Goal: Task Accomplishment & Management: Complete application form

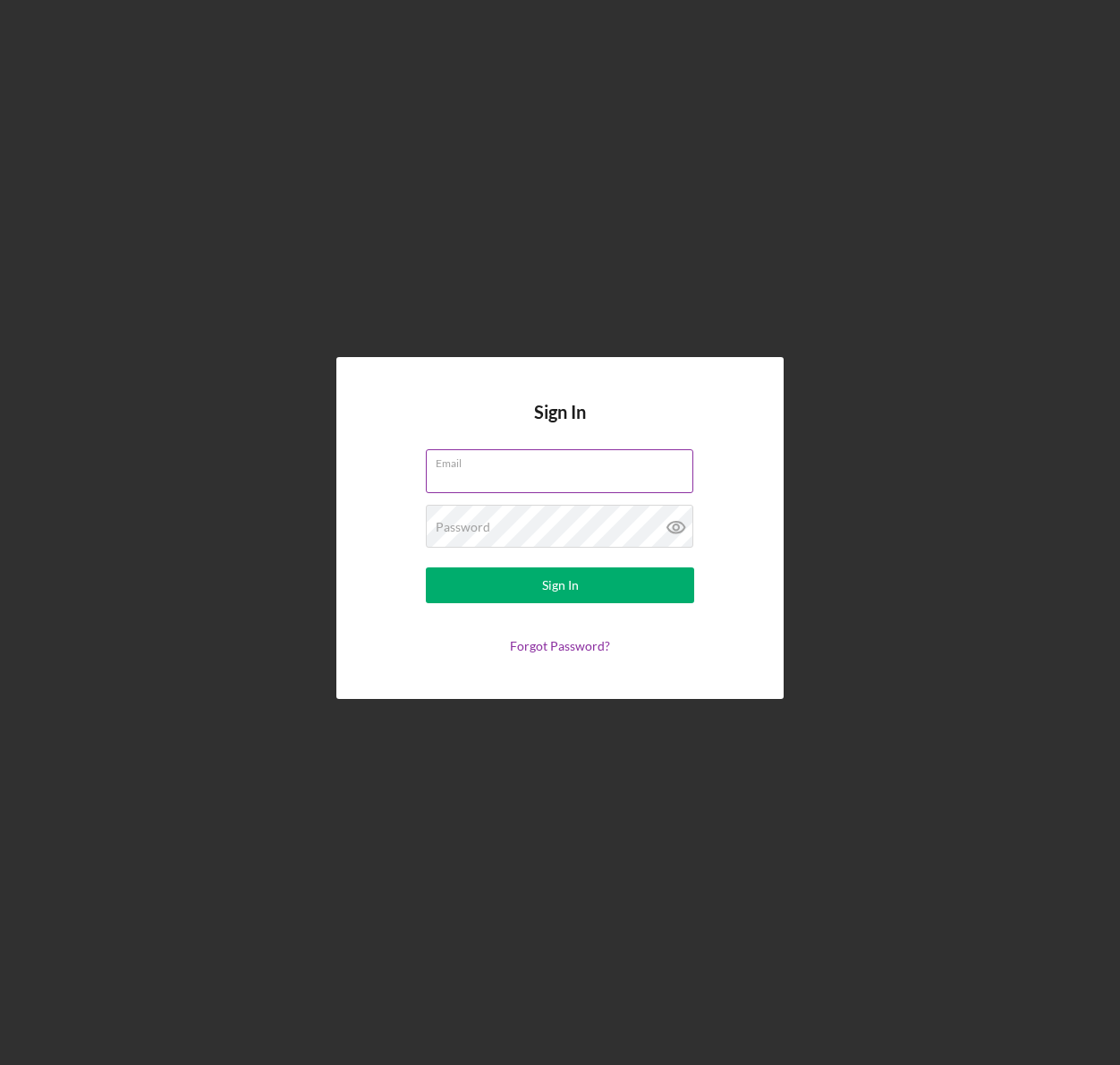
click at [531, 470] on input "Email" at bounding box center [559, 470] width 268 height 43
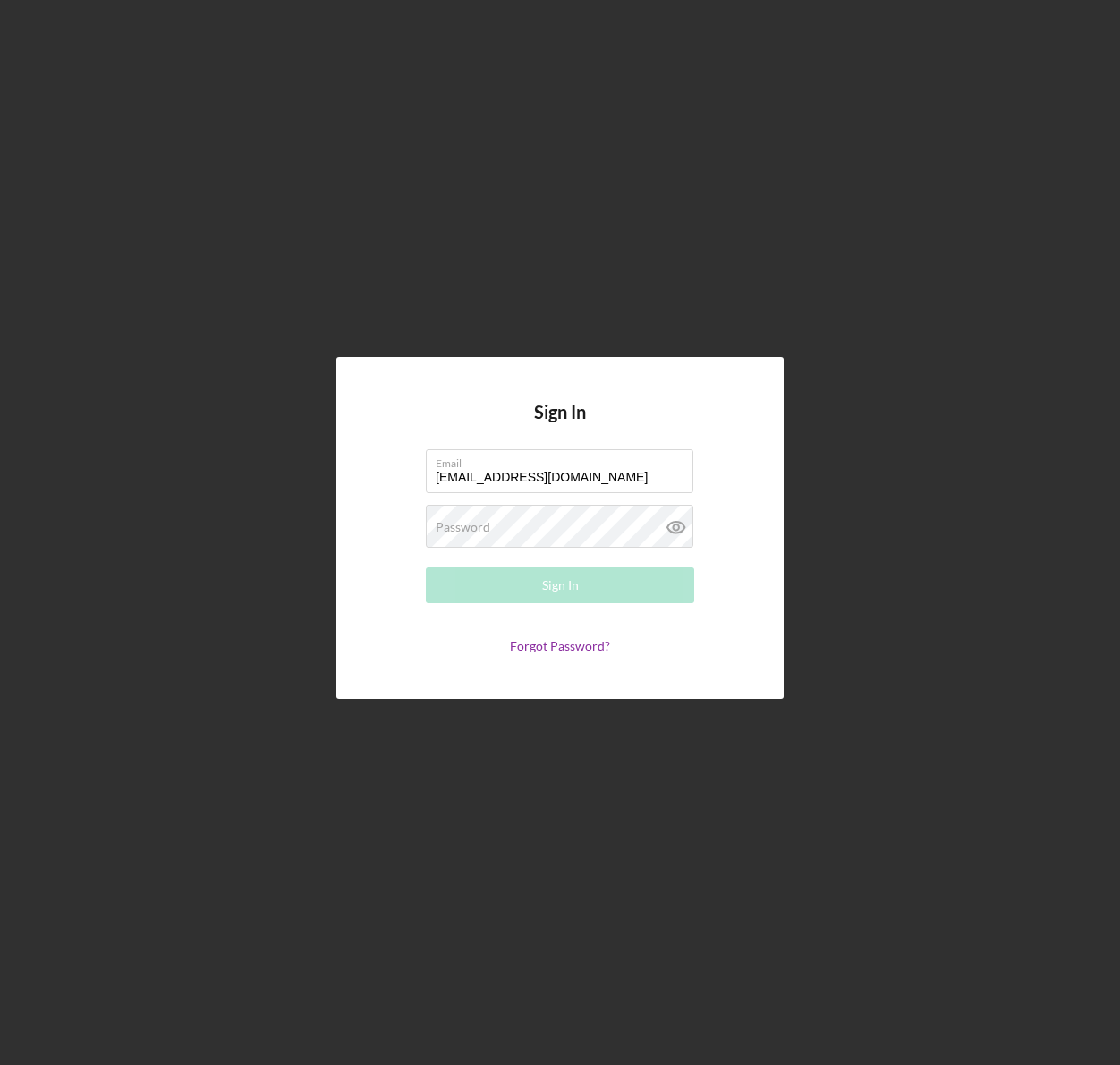
type input "[EMAIL_ADDRESS][DOMAIN_NAME]"
click at [768, 486] on div "Sign In Email [EMAIL_ADDRESS][DOMAIN_NAME] Password Required Sign In Forgot Pas…" at bounding box center [560, 527] width 448 height 341
click at [570, 509] on div "Password Required" at bounding box center [560, 527] width 269 height 45
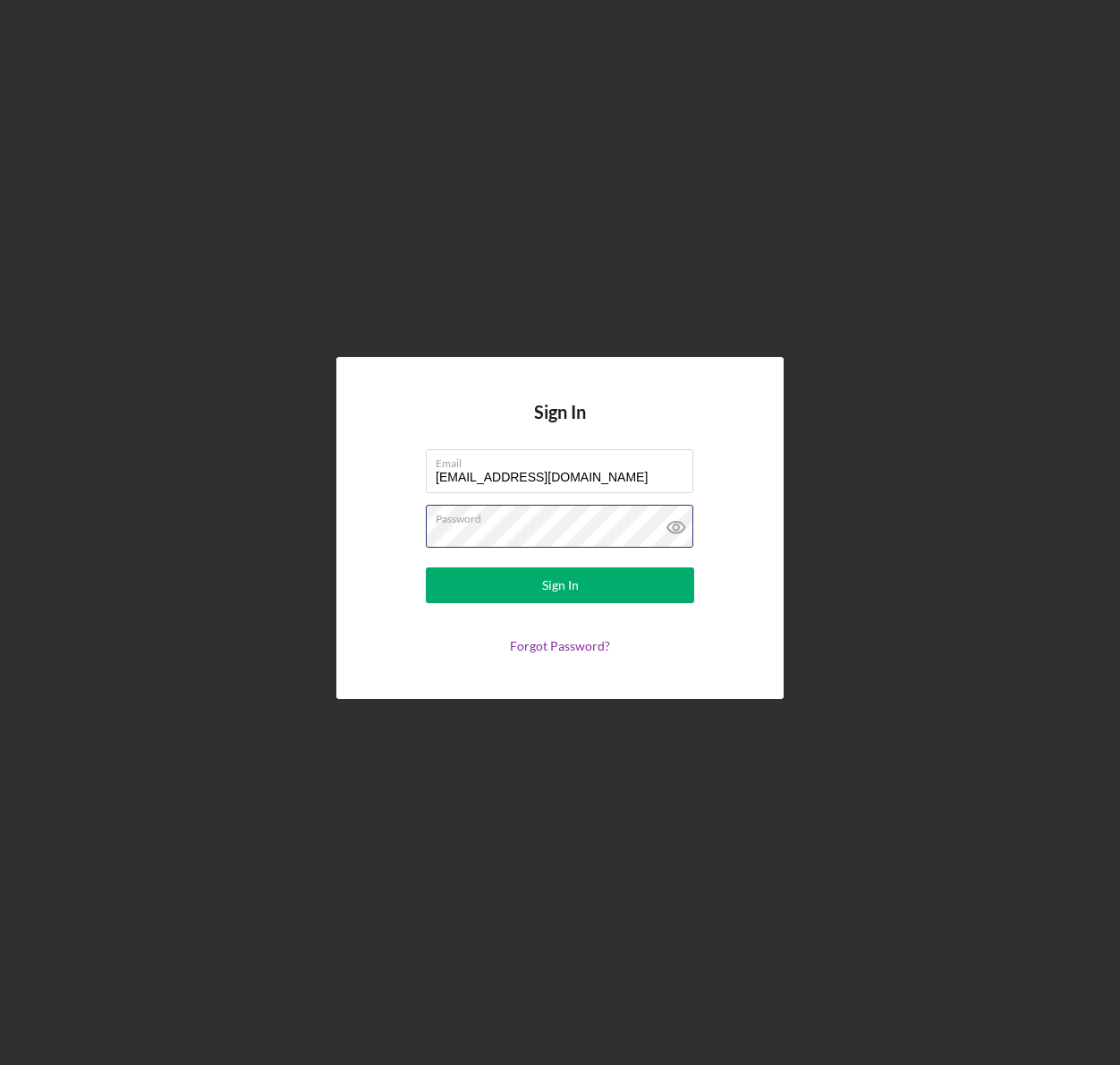
click at [426, 567] on button "Sign In" at bounding box center [560, 585] width 269 height 36
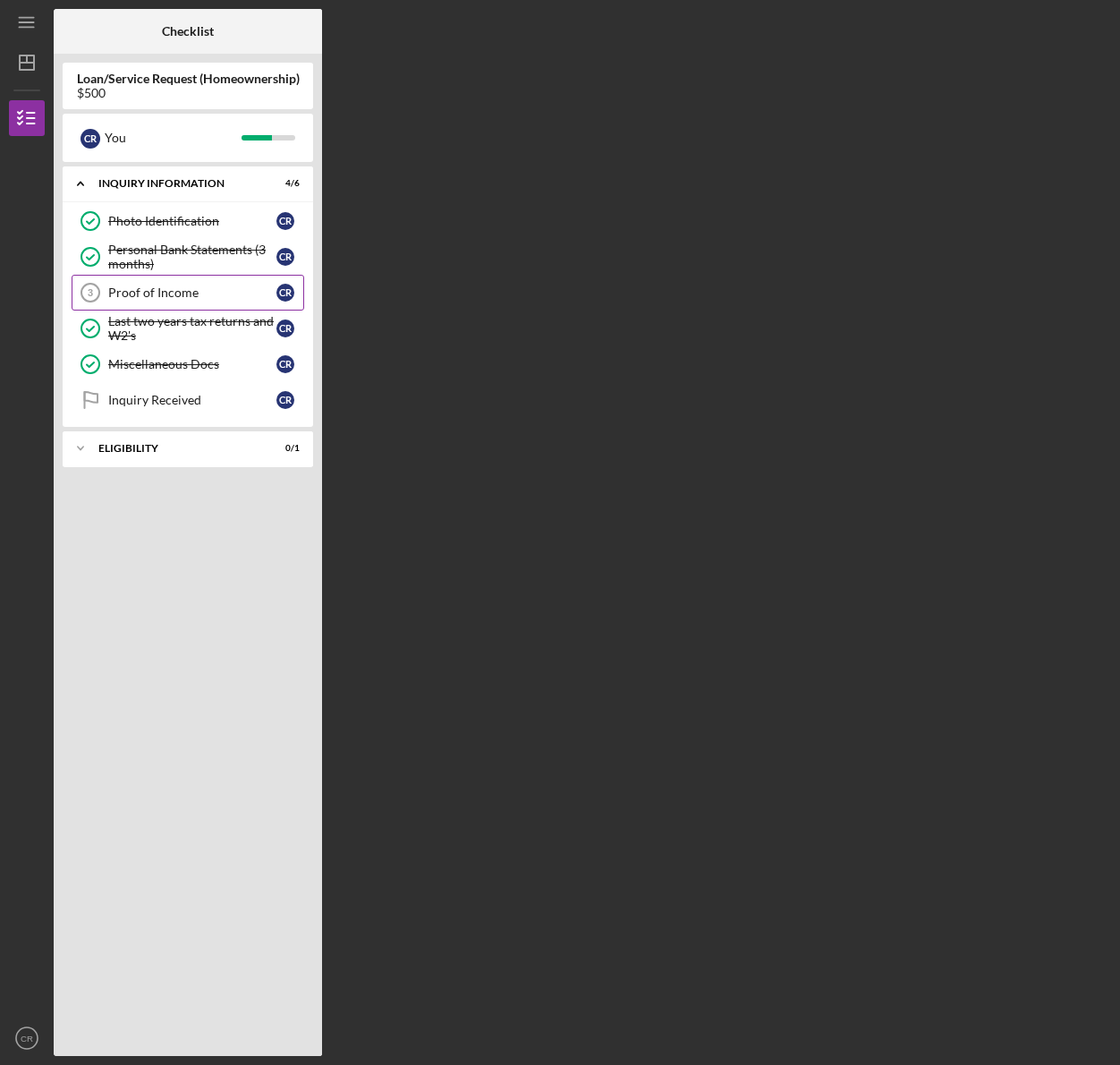
click at [147, 285] on div "Proof of Income" at bounding box center [192, 292] width 168 height 15
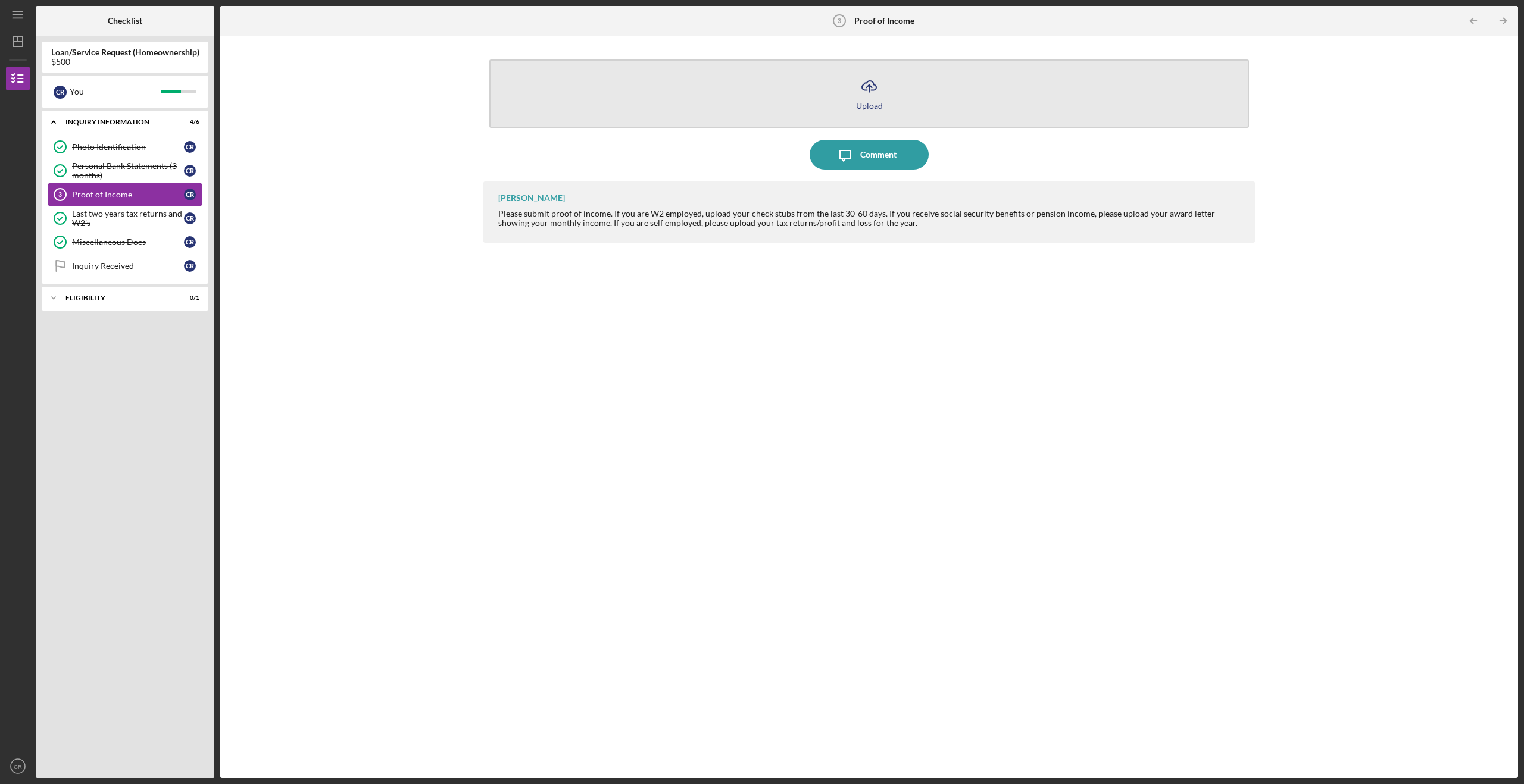
click at [745, 111] on button "Icon/Upload Upload" at bounding box center [869, 94] width 760 height 68
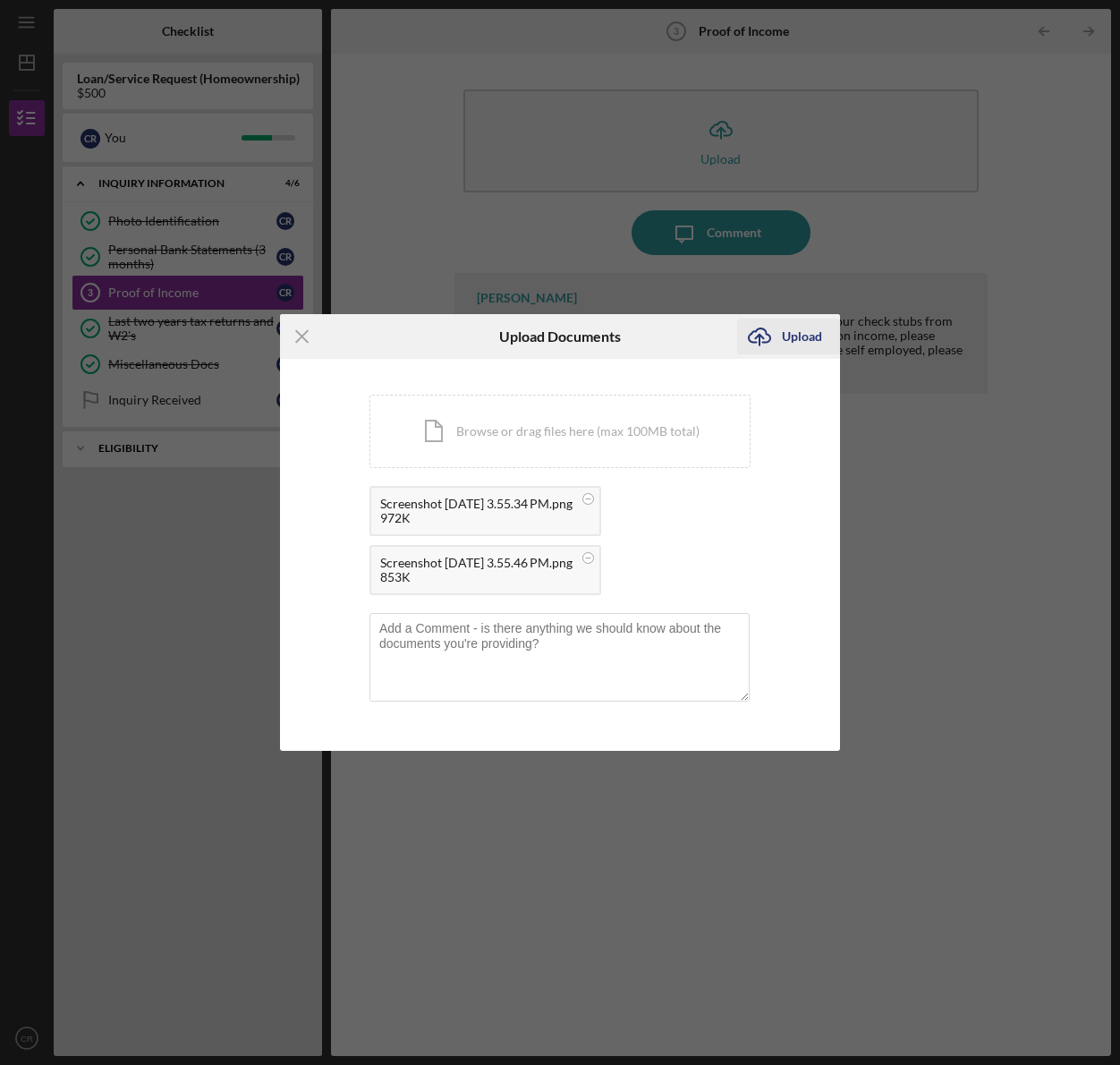
click at [783, 331] on div "Upload" at bounding box center [802, 336] width 40 height 36
